Goal: Transaction & Acquisition: Purchase product/service

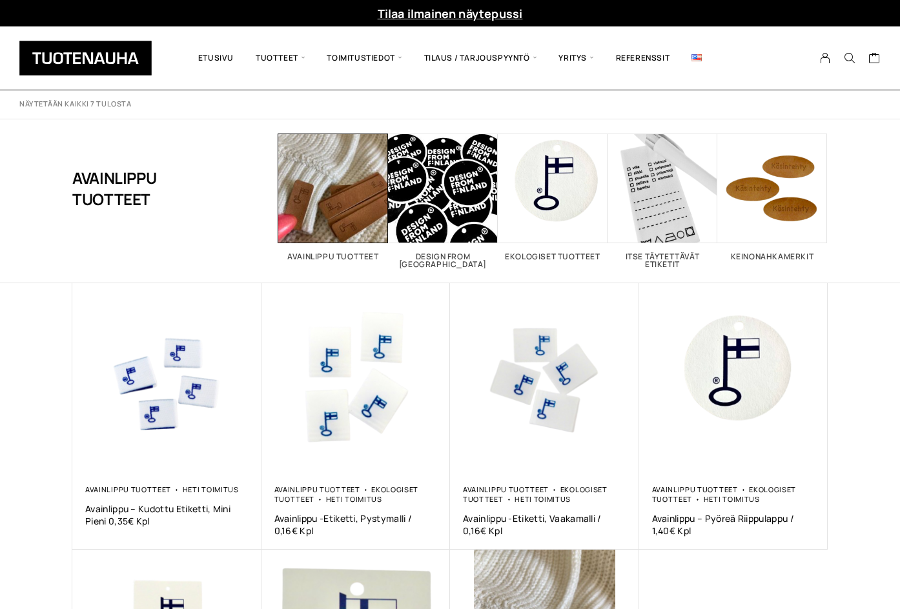
click at [9, 0] on div "Tilaa ilmainen näytepussi" at bounding box center [450, 13] width 900 height 26
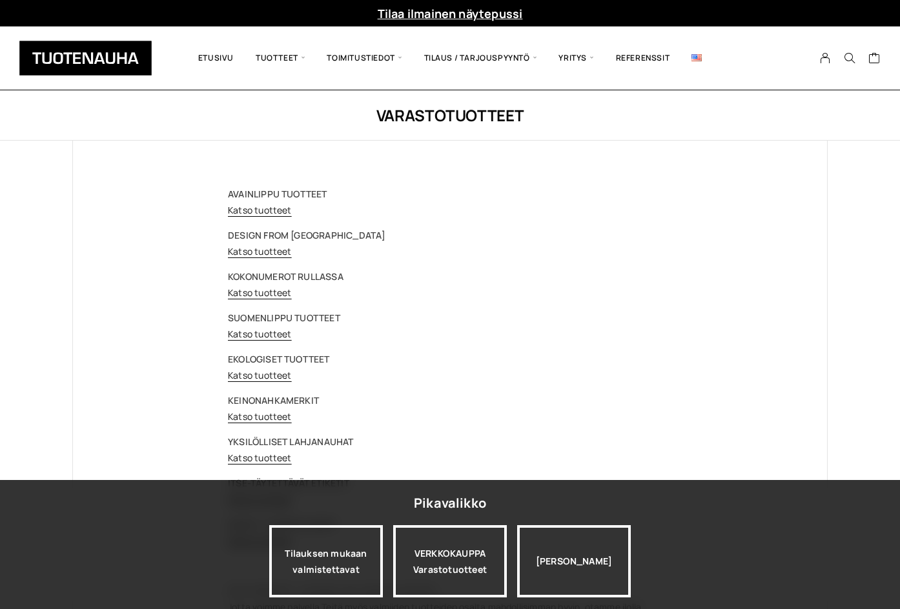
click at [255, 285] on p "KOKONUMEROT RULLASSA Katso tuotteet" at bounding box center [450, 284] width 444 height 32
click at [255, 295] on link "Katso tuotteet" at bounding box center [260, 293] width 64 height 12
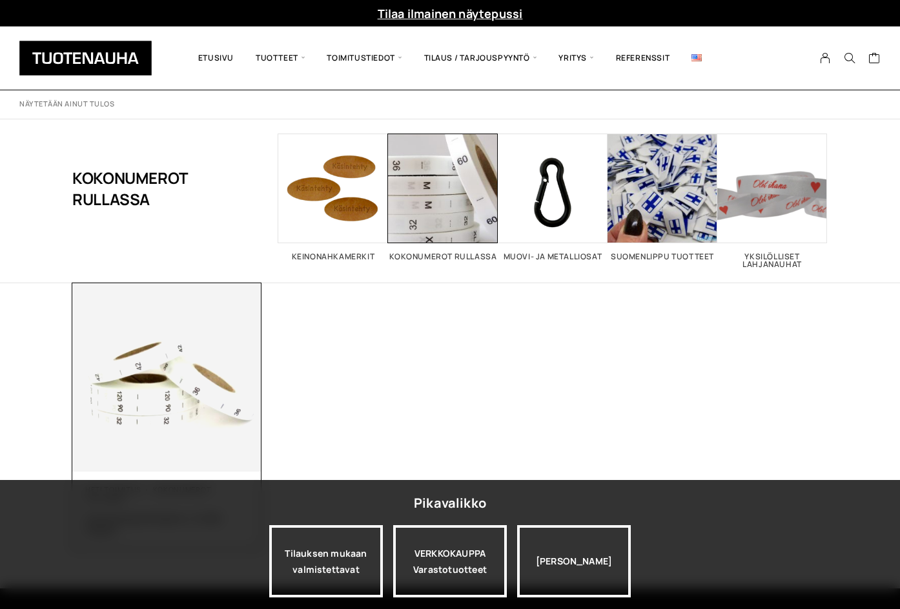
click at [205, 482] on div "Heti toimitus Kokonumerot rullassa Numeronauha Painettu / 0,02€ Etiketti 20,00 €" at bounding box center [166, 511] width 189 height 78
click at [196, 400] on img at bounding box center [166, 377] width 189 height 189
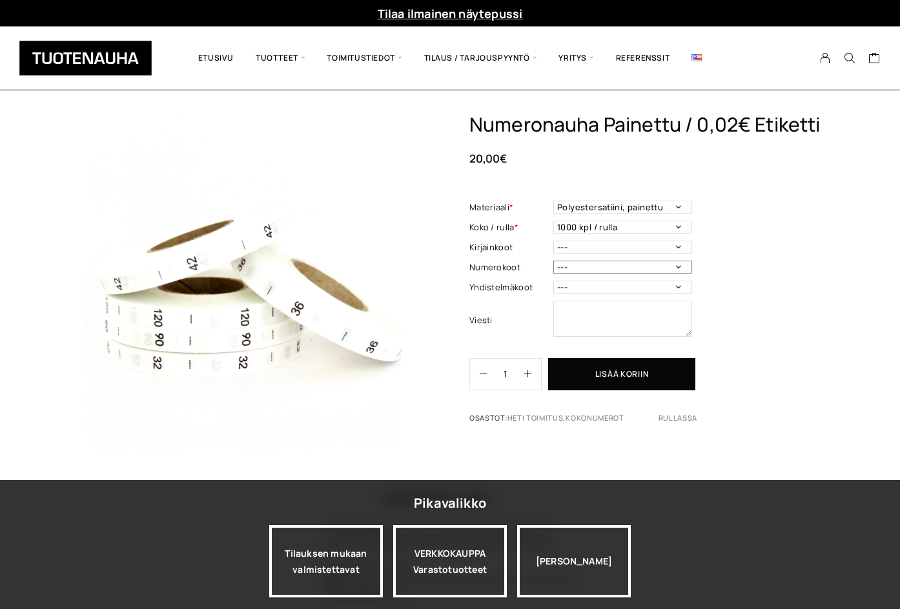
click at [565, 261] on select "--- 32 34 36 38 40 42 44 46 48 50 52 54 56 58 60 70 80 90 100 110 120 130 140 1…" at bounding box center [622, 267] width 139 height 13
click at [766, 333] on div "Numeronauha Painettu / 0,02€ Etiketti 20,00 € Materiaali * Polyestersatiini, pa…" at bounding box center [648, 273] width 358 height 321
click at [571, 248] on select "--- 3XS 2XS XS S M L XL 2XL 3XL 4XL 5XL 6XL 7XL ONE SIZE" at bounding box center [622, 247] width 139 height 13
